Goal: Task Accomplishment & Management: Use online tool/utility

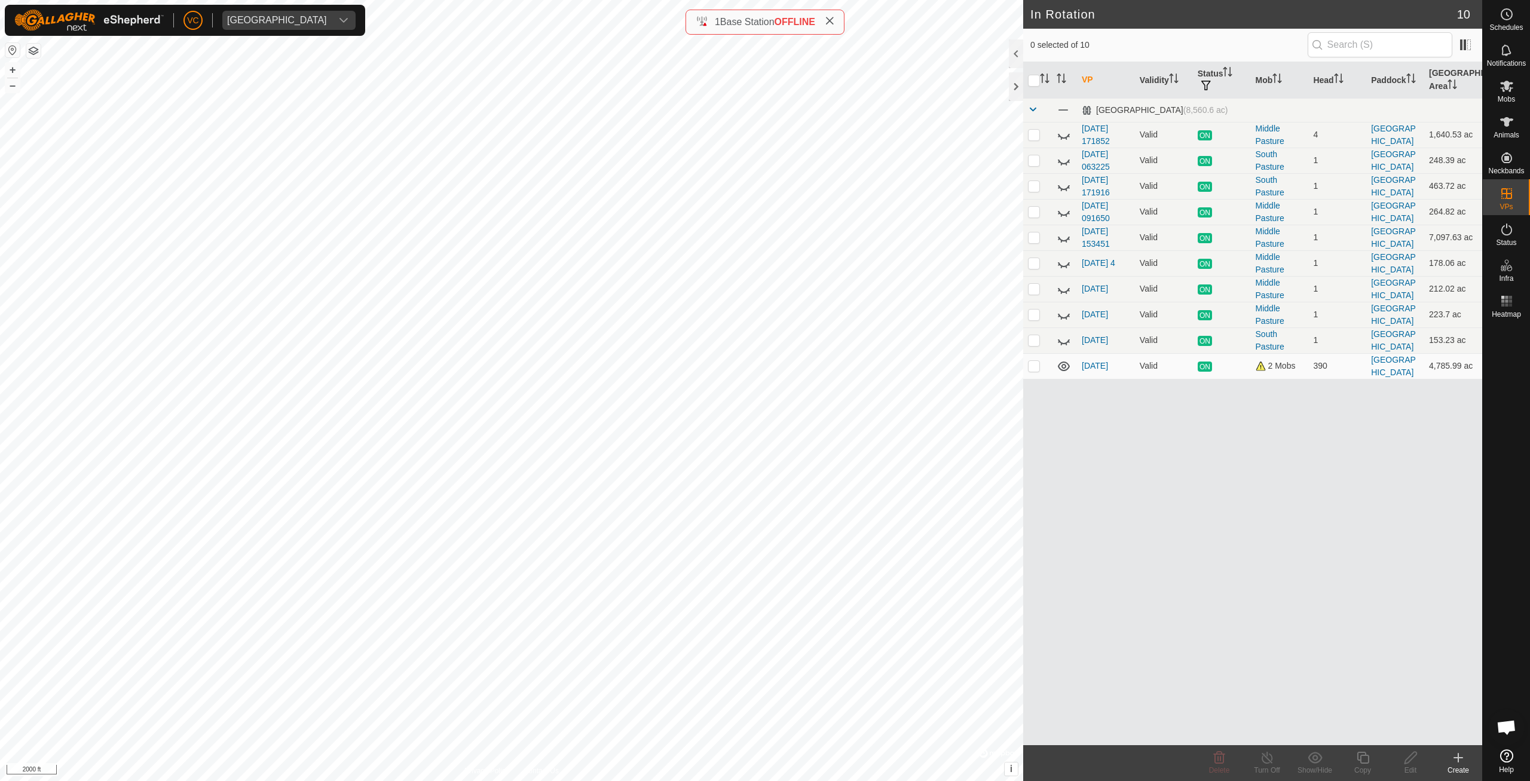
checkbox input "true"
click at [1357, 761] on icon at bounding box center [1362, 757] width 15 height 14
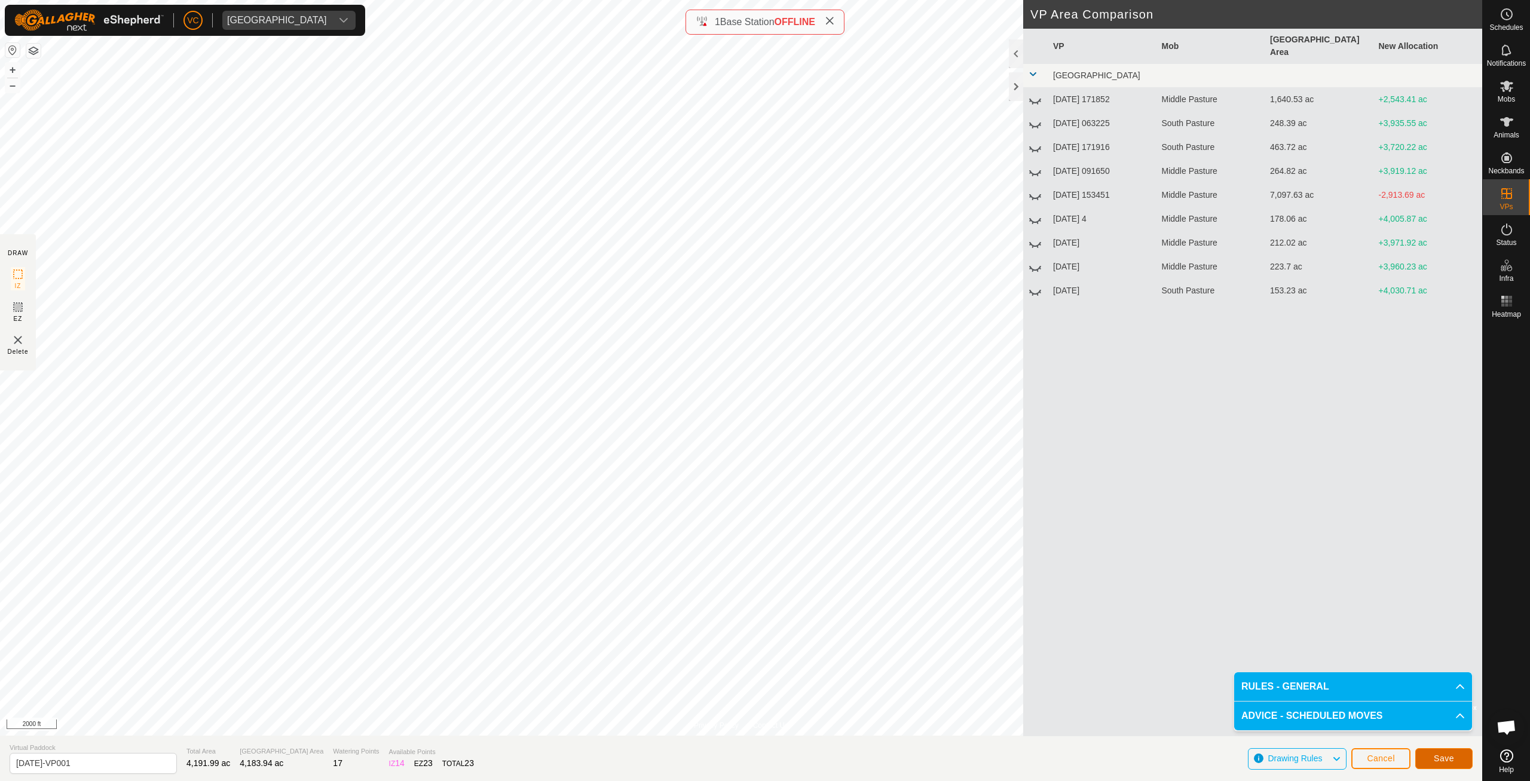
click at [1454, 759] on button "Save" at bounding box center [1443, 758] width 57 height 21
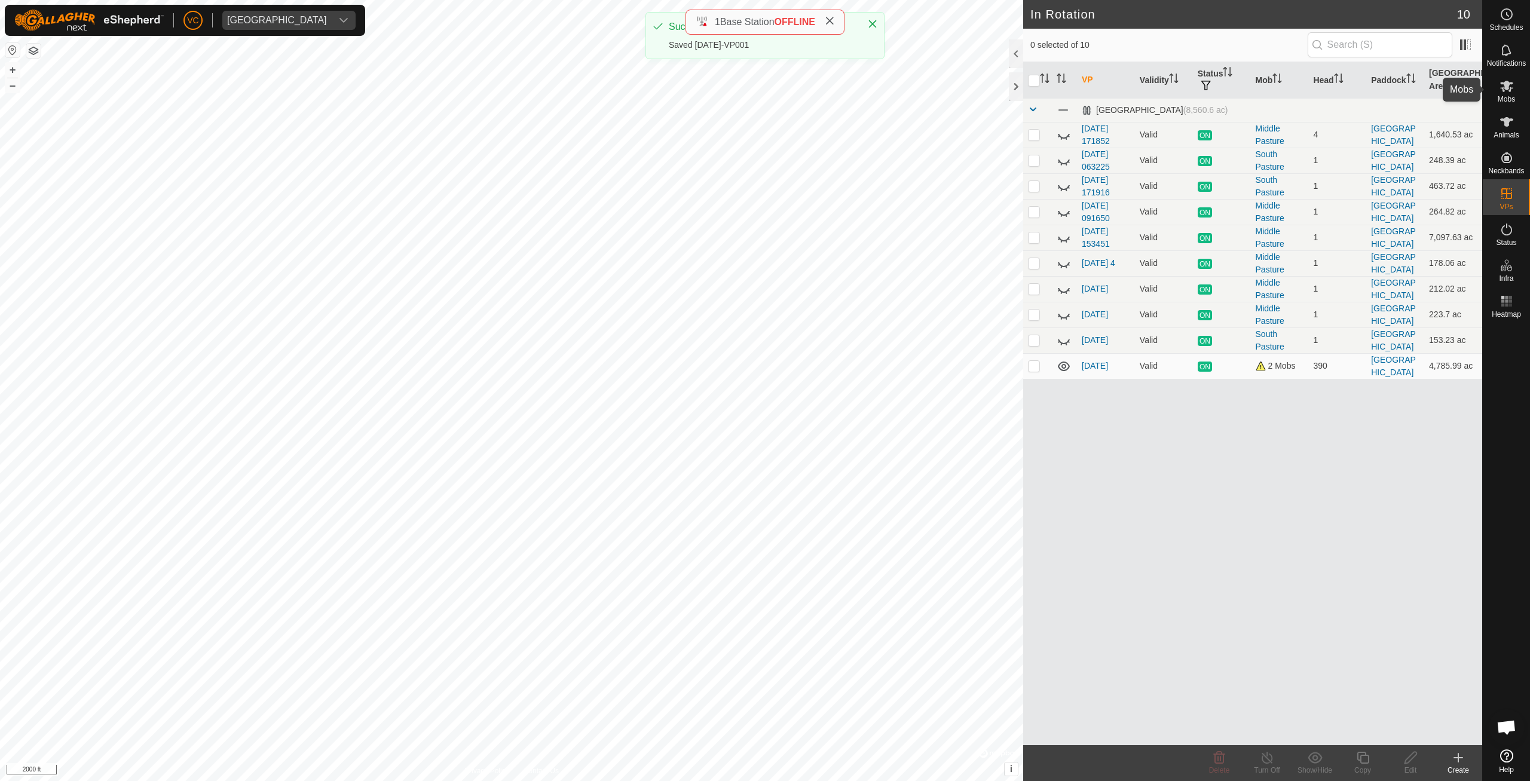
click at [1516, 90] on es-mob-svg-icon at bounding box center [1506, 85] width 22 height 19
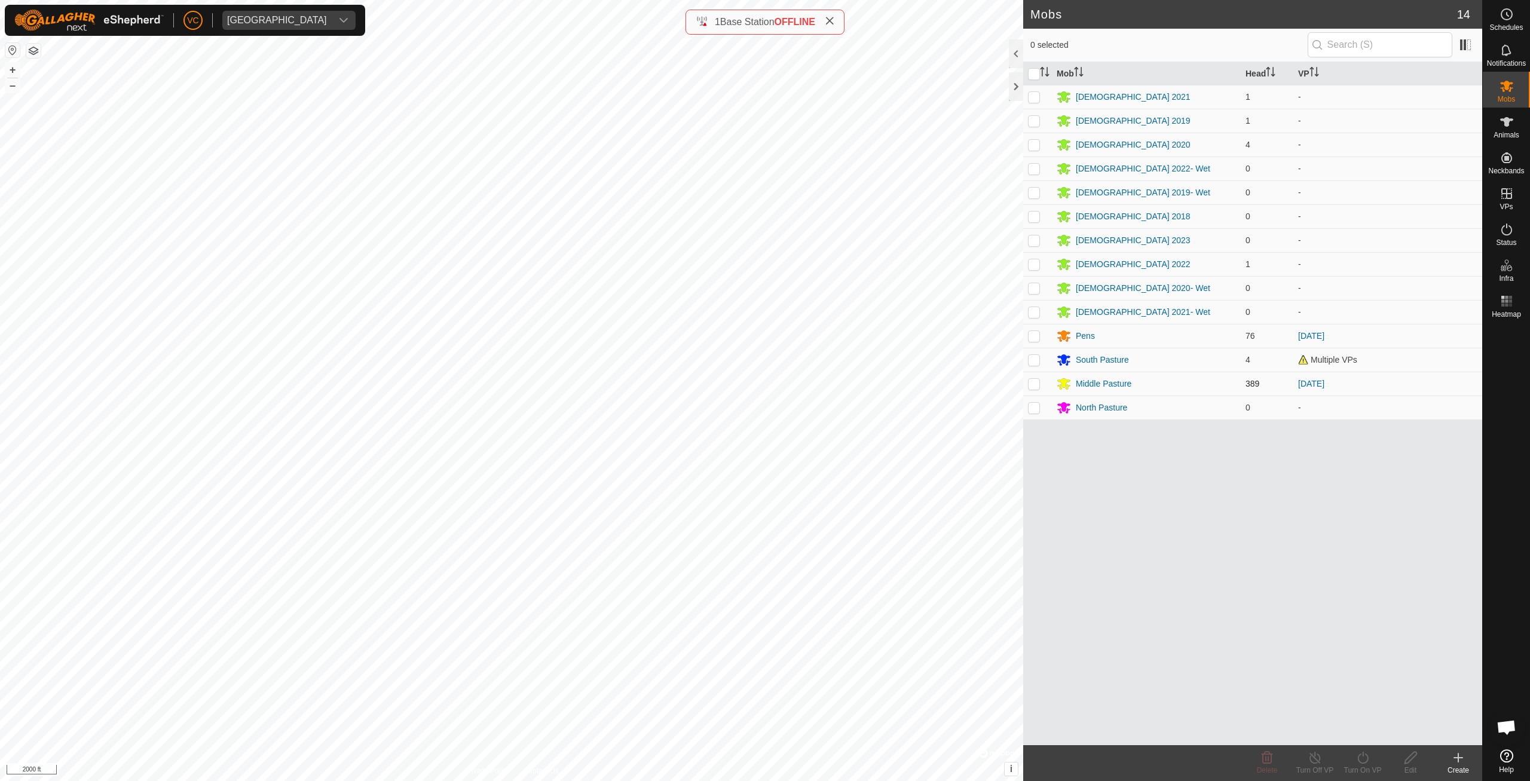
click at [1041, 382] on td at bounding box center [1037, 384] width 29 height 24
checkbox input "true"
click at [1357, 771] on div "Turn On VP" at bounding box center [1362, 770] width 48 height 11
click at [1360, 728] on link "Now" at bounding box center [1398, 731] width 118 height 24
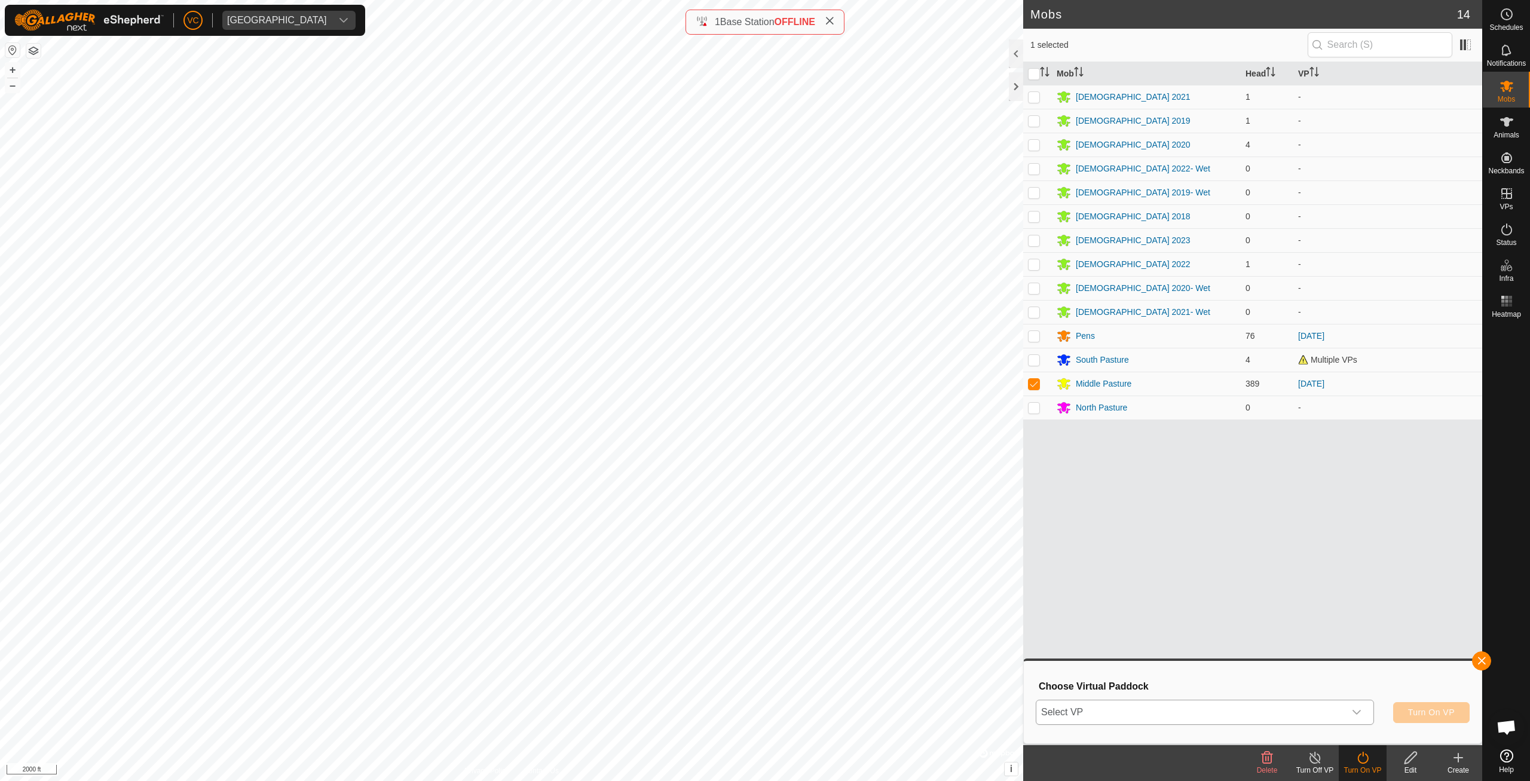
click at [1316, 707] on span "Select VP" at bounding box center [1190, 712] width 308 height 24
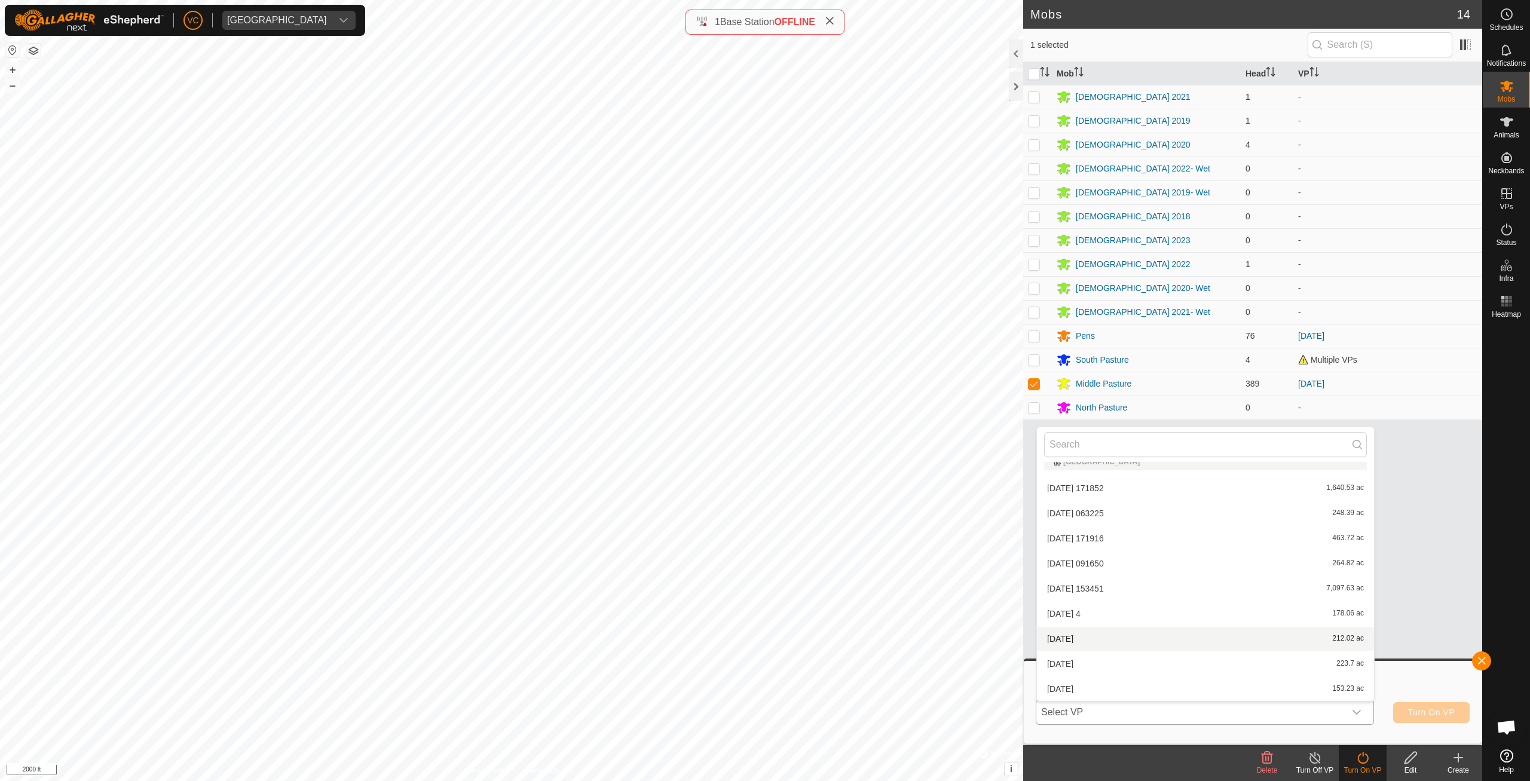
scroll to position [63, 0]
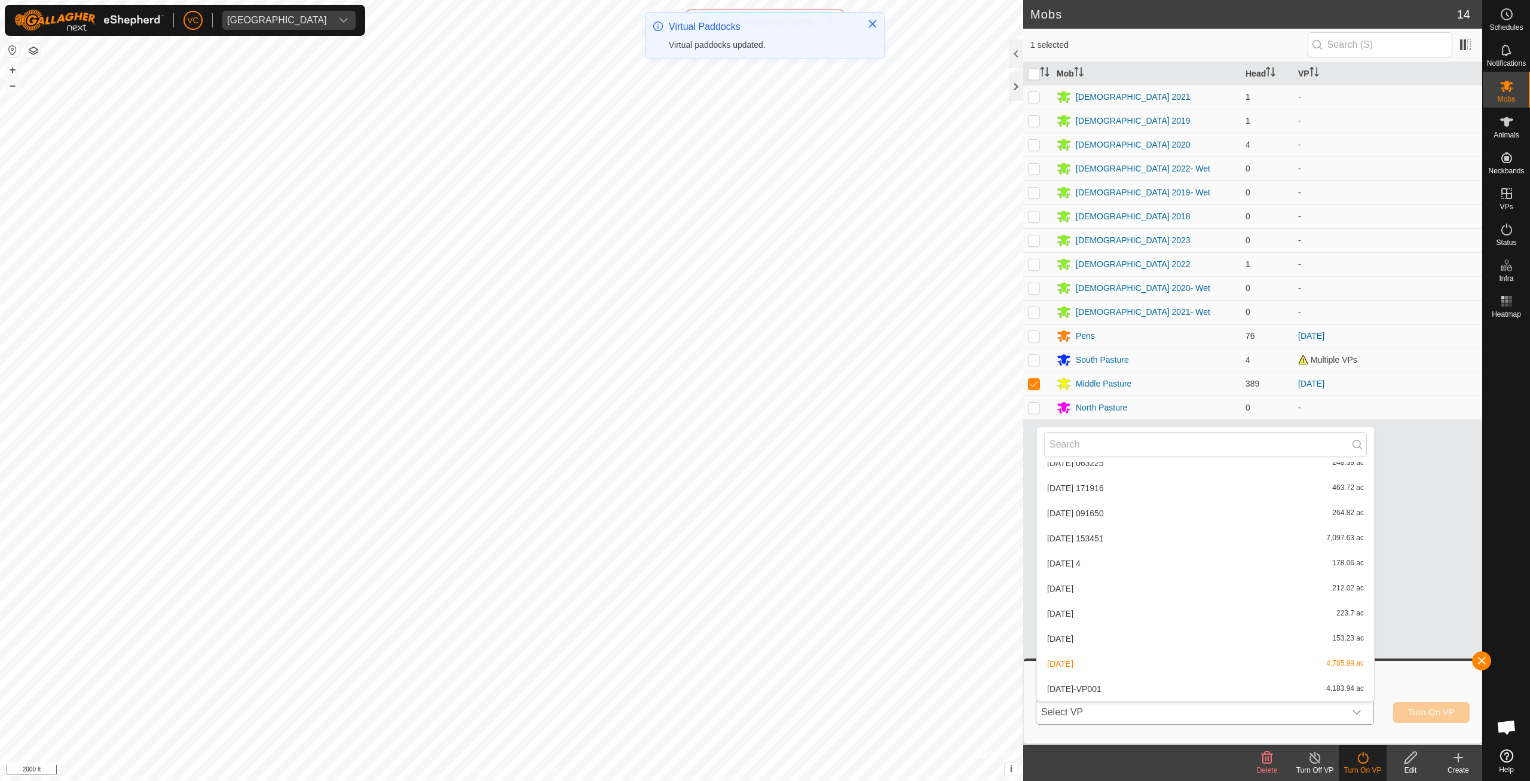
click at [1123, 690] on li "[DATE]-VP001 4,183.94 ac" at bounding box center [1205, 689] width 337 height 24
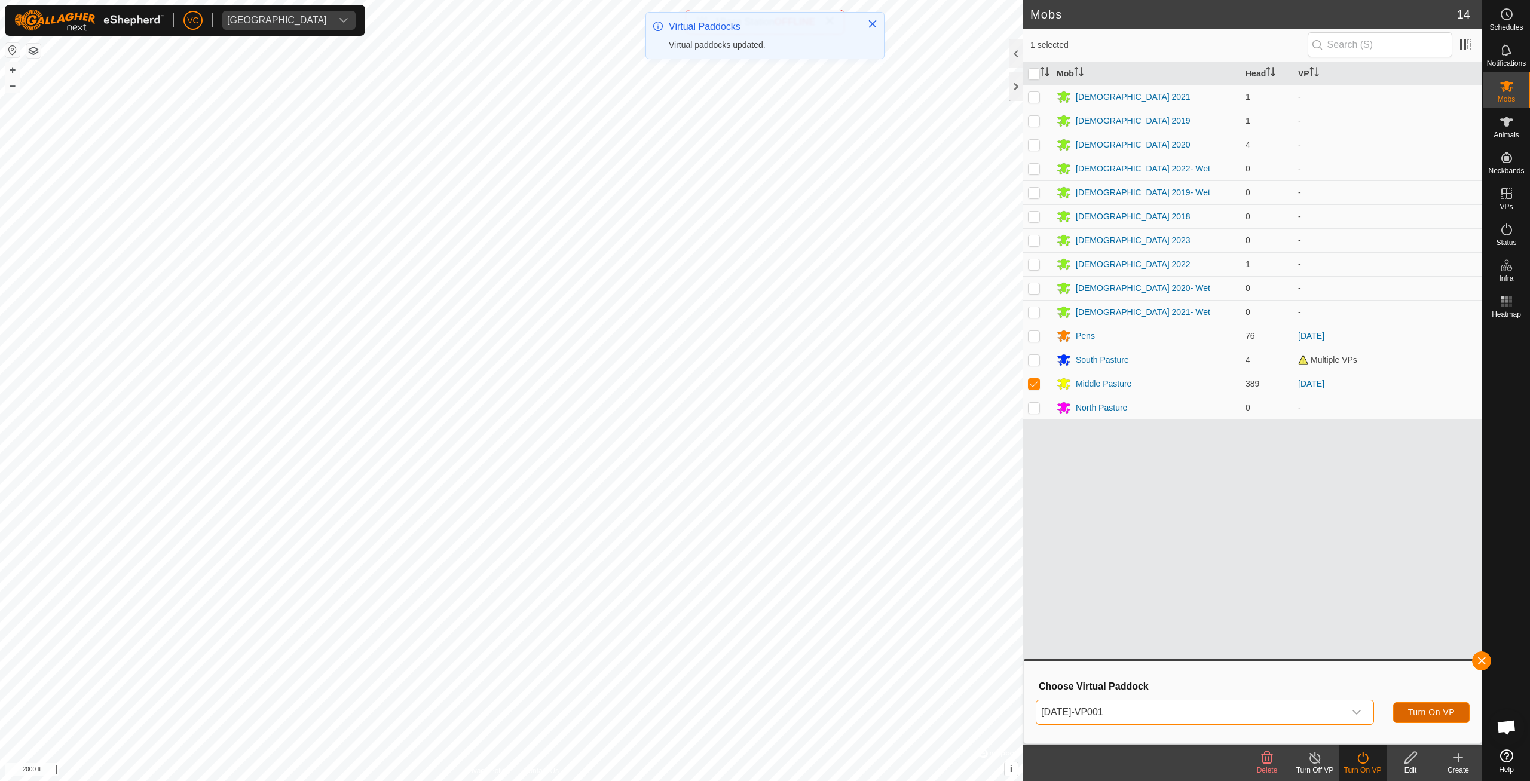
click at [1407, 713] on button "Turn On VP" at bounding box center [1431, 712] width 76 height 21
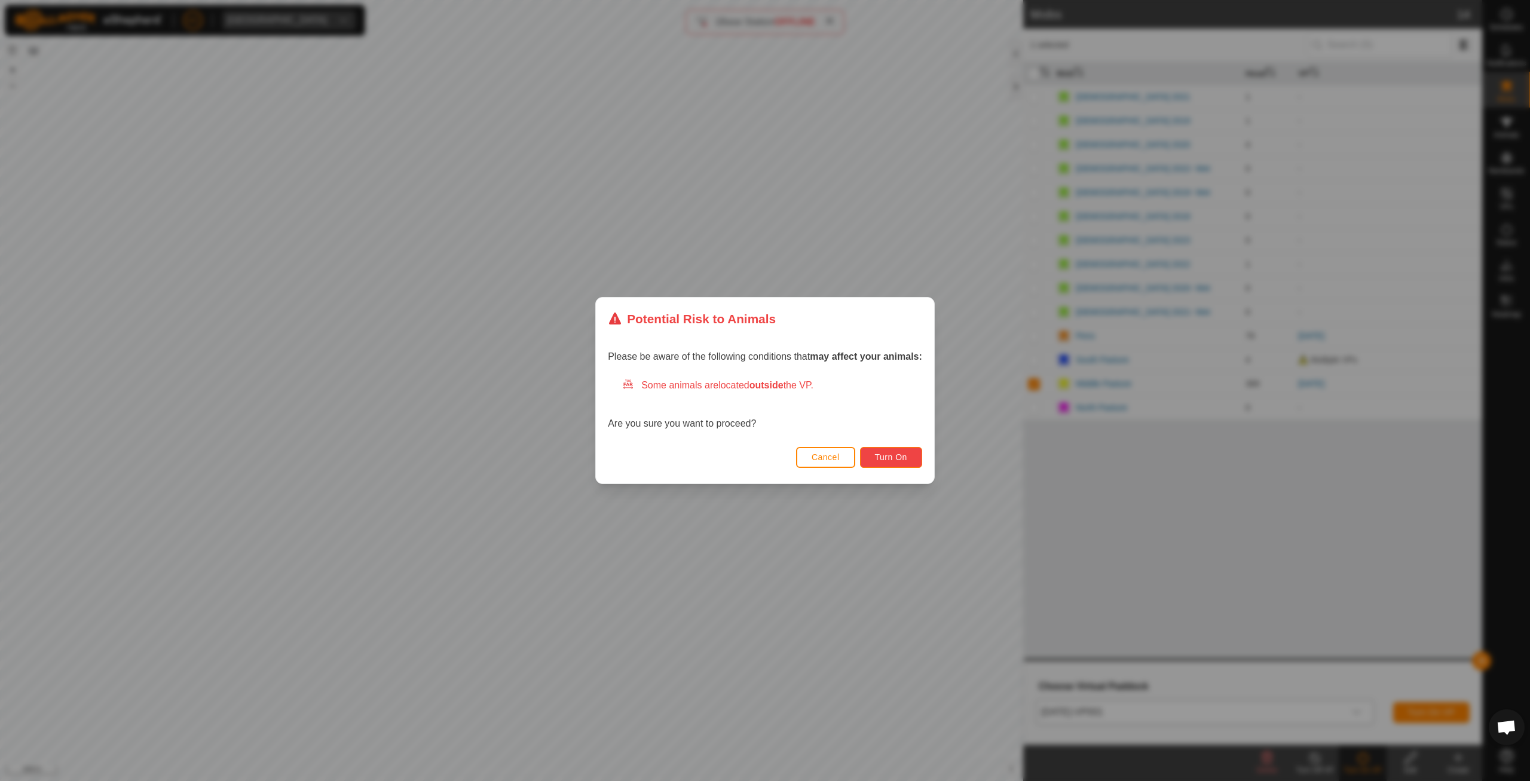
click at [891, 457] on span "Turn On" at bounding box center [891, 457] width 32 height 10
